Goal: Check status: Check status

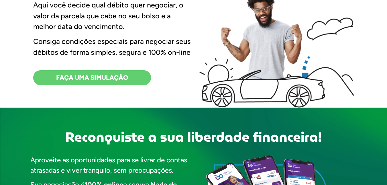
scroll to position [230, 0]
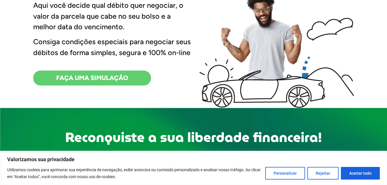
click at [117, 79] on span "FAÇA UMA SIMULAÇÃO" at bounding box center [92, 78] width 72 height 6
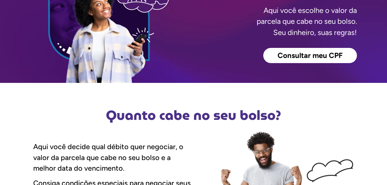
click at [308, 54] on span "Consultar meu CPF" at bounding box center [310, 55] width 65 height 7
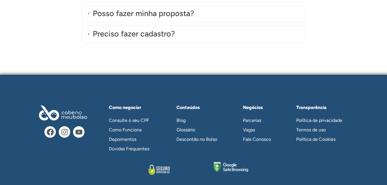
scroll to position [1717, 0]
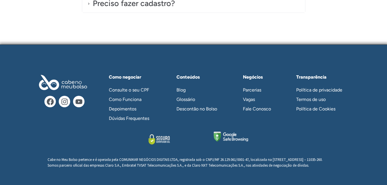
click at [127, 85] on link "Consulte o seu CPF" at bounding box center [132, 89] width 58 height 9
